Goal: Navigation & Orientation: Find specific page/section

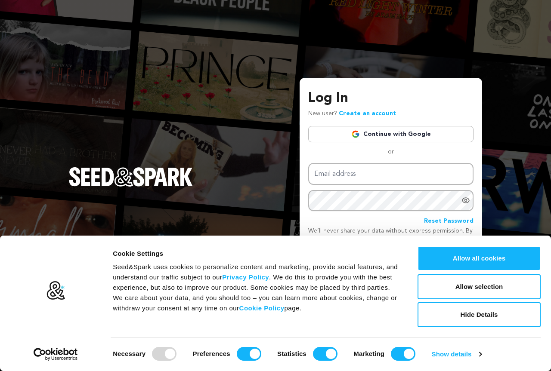
click at [383, 136] on link "Continue with Google" at bounding box center [390, 134] width 165 height 16
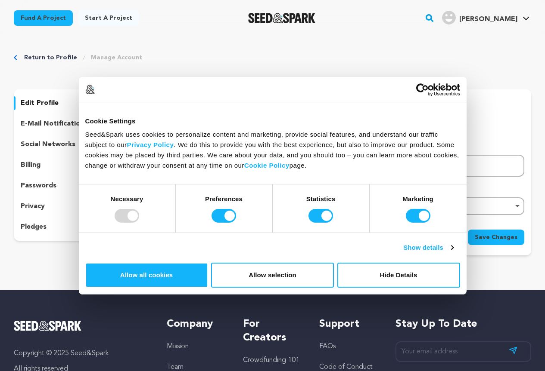
click at [369, 55] on div "Return to Profile Manage Account" at bounding box center [272, 57] width 517 height 9
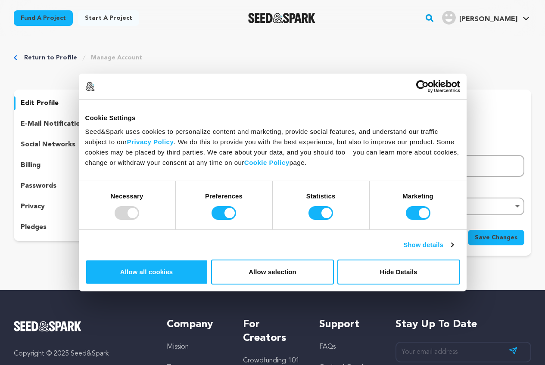
click at [500, 18] on span "[PERSON_NAME]" at bounding box center [488, 19] width 58 height 7
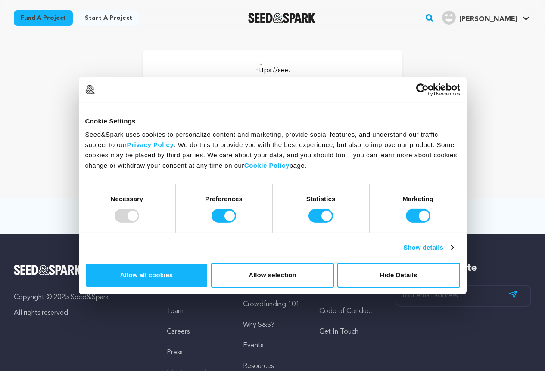
click at [492, 132] on div "Rani Papre Manage Account" at bounding box center [272, 111] width 517 height 122
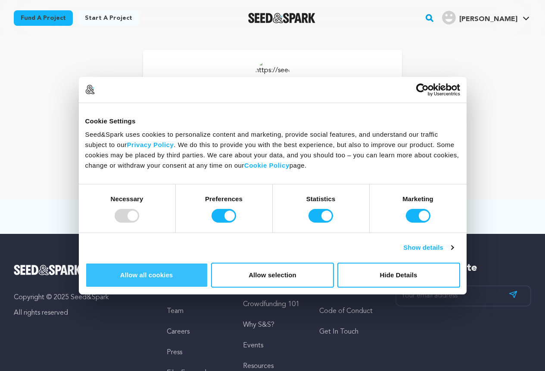
click at [208, 263] on button "Allow all cookies" at bounding box center [146, 275] width 123 height 25
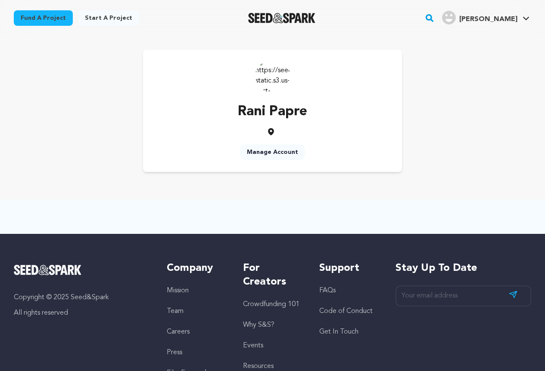
click at [280, 114] on p "Rani Papre" at bounding box center [272, 112] width 69 height 21
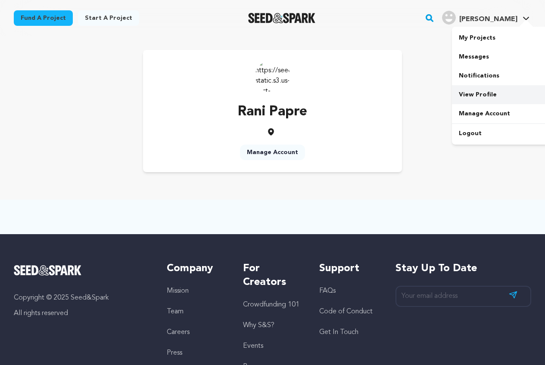
click at [476, 95] on link "View Profile" at bounding box center [500, 94] width 96 height 19
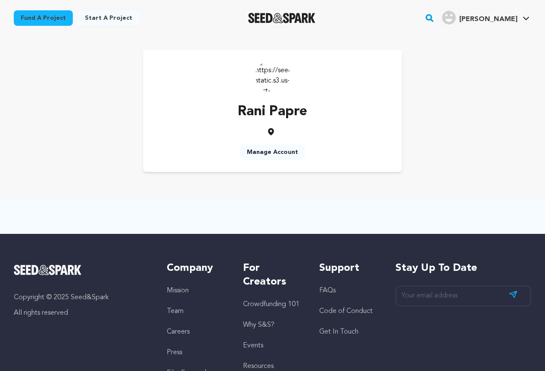
click at [438, 67] on div "Rani Papre Manage Account" at bounding box center [272, 111] width 517 height 122
